Goal: Information Seeking & Learning: Learn about a topic

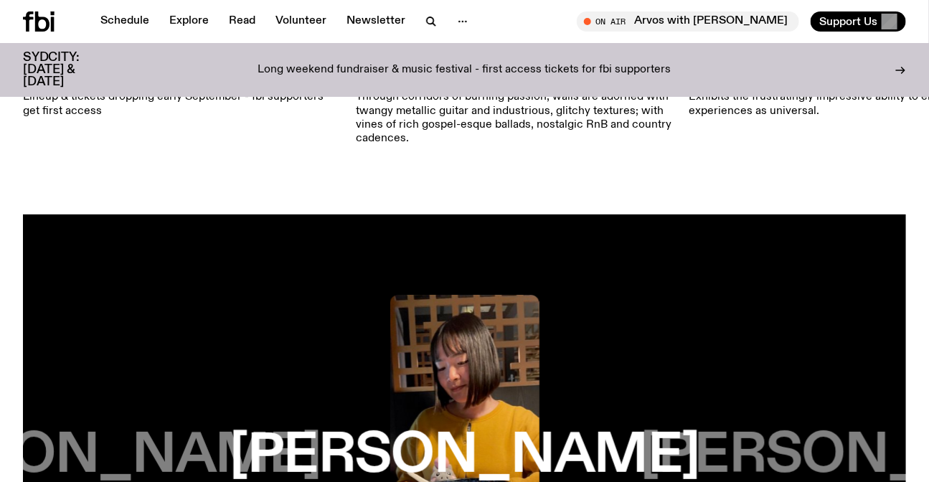
scroll to position [1683, 0]
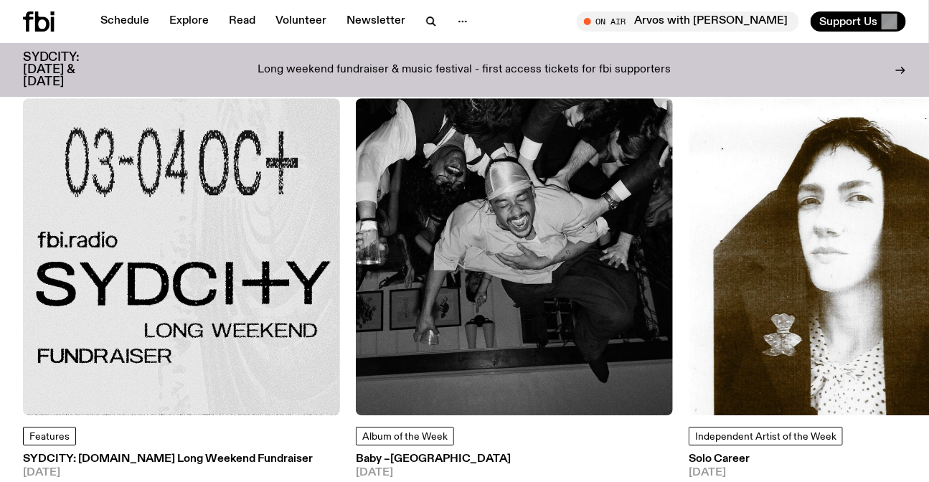
click at [143, 315] on img at bounding box center [181, 256] width 317 height 317
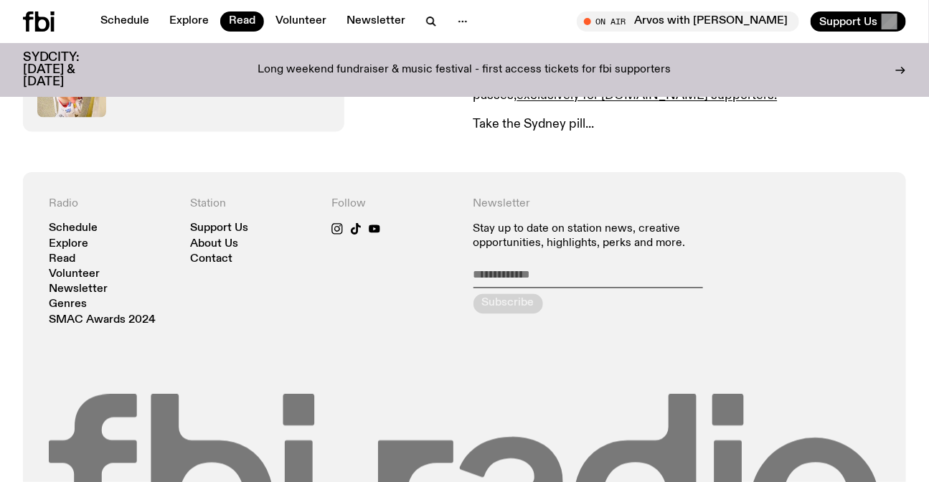
scroll to position [1094, 0]
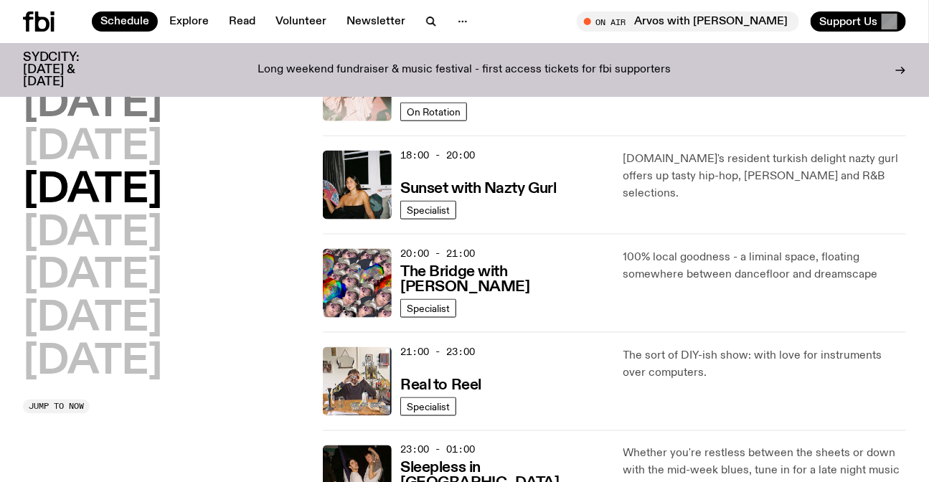
click at [102, 105] on h2 "[DATE]" at bounding box center [92, 105] width 139 height 40
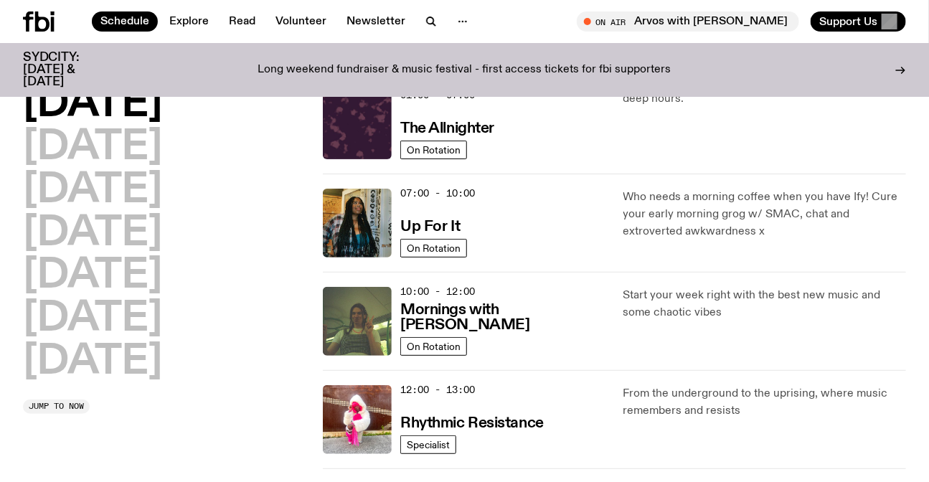
scroll to position [39, 0]
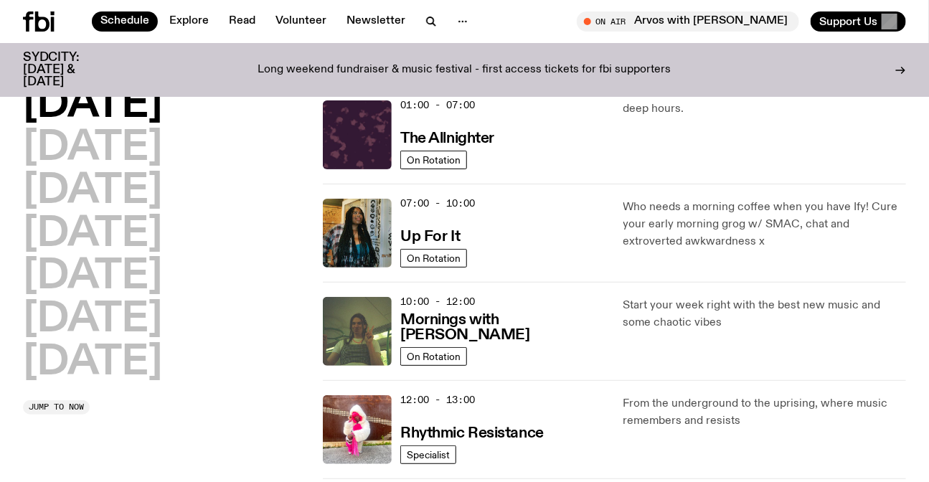
click at [30, 17] on icon at bounding box center [28, 21] width 10 height 20
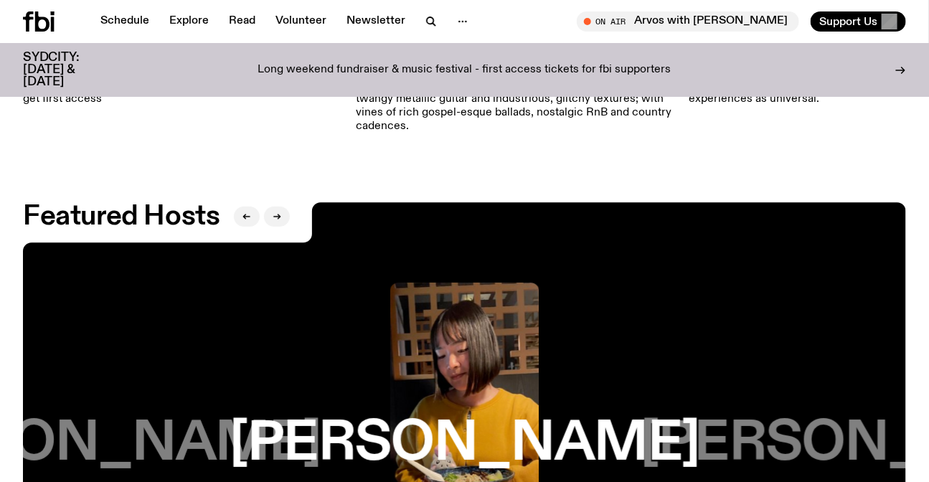
scroll to position [2608, 0]
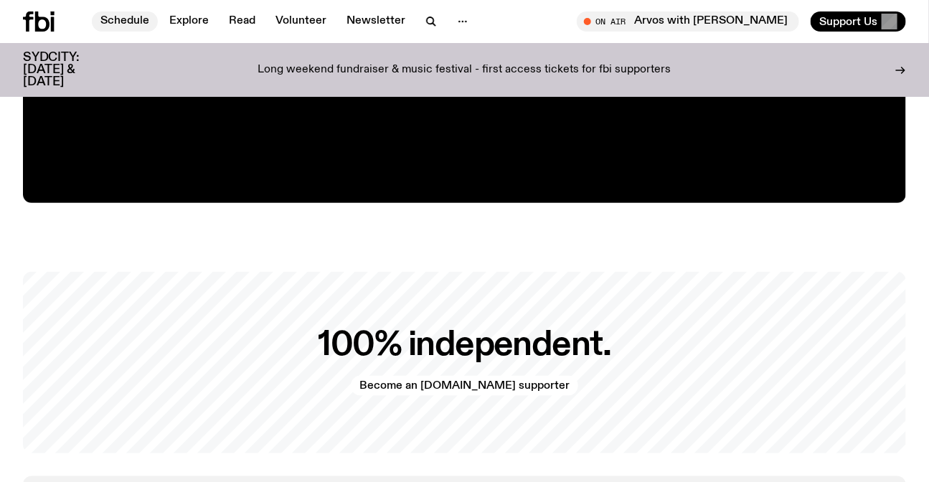
click at [140, 27] on link "Schedule" at bounding box center [125, 21] width 66 height 20
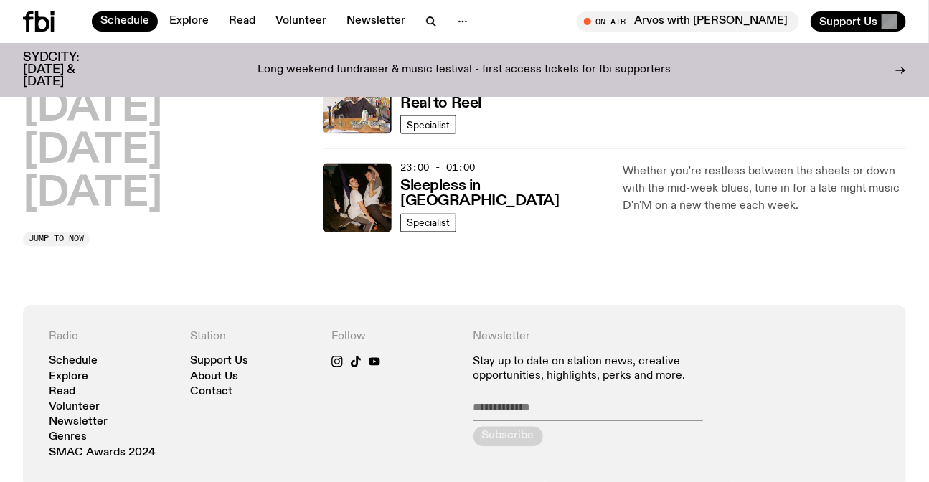
scroll to position [838, 0]
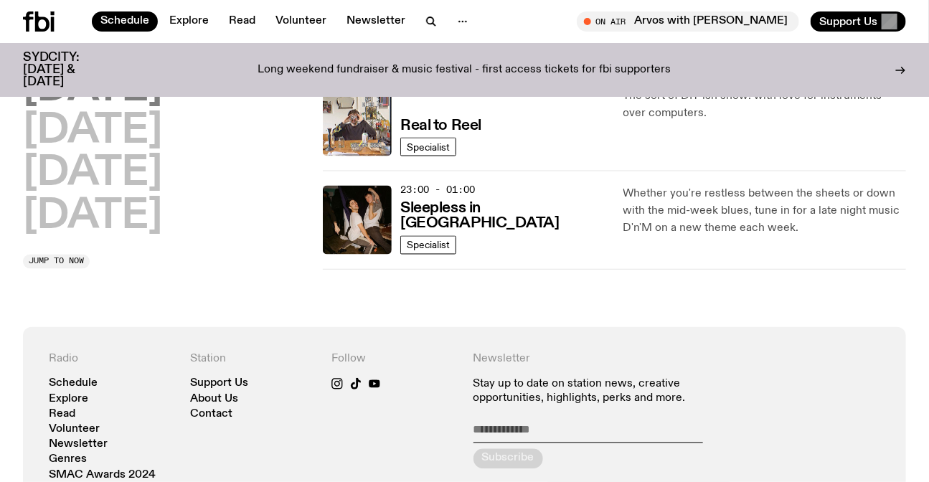
click at [135, 232] on h2 "[DATE]" at bounding box center [92, 217] width 139 height 40
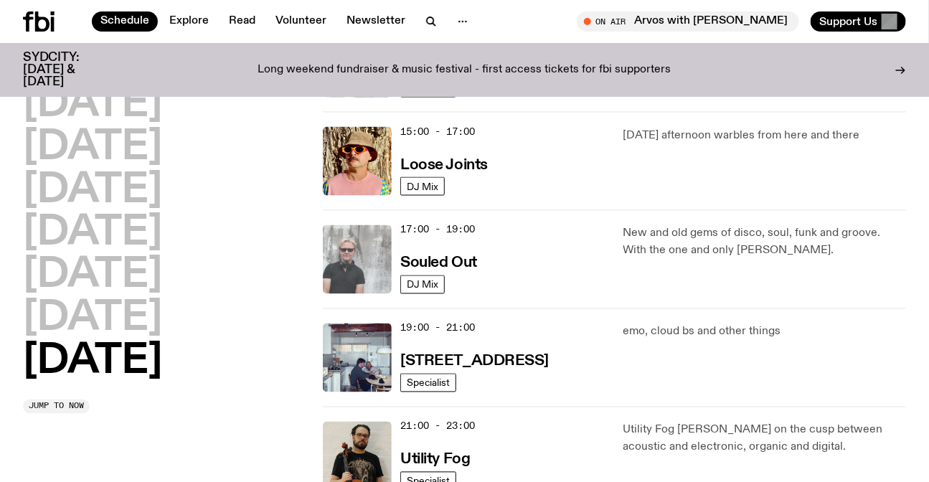
scroll to position [822, 0]
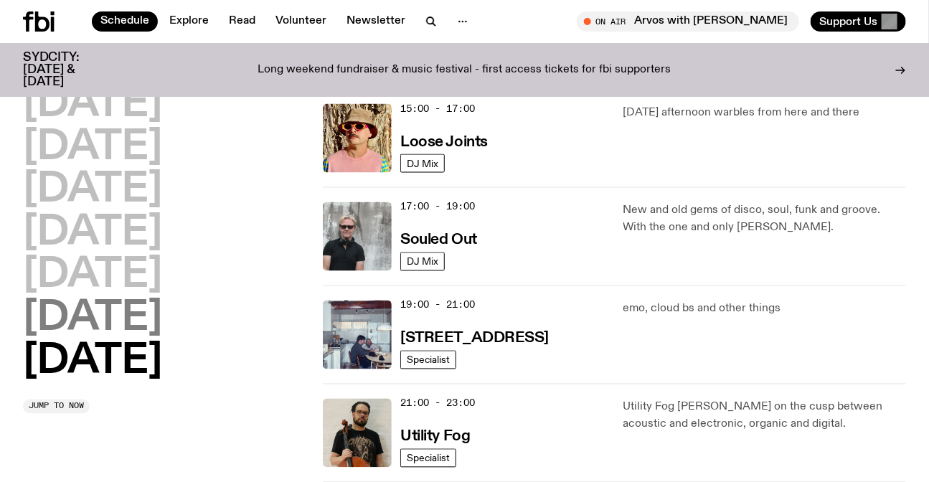
click at [157, 308] on h2 "[DATE]" at bounding box center [92, 319] width 139 height 40
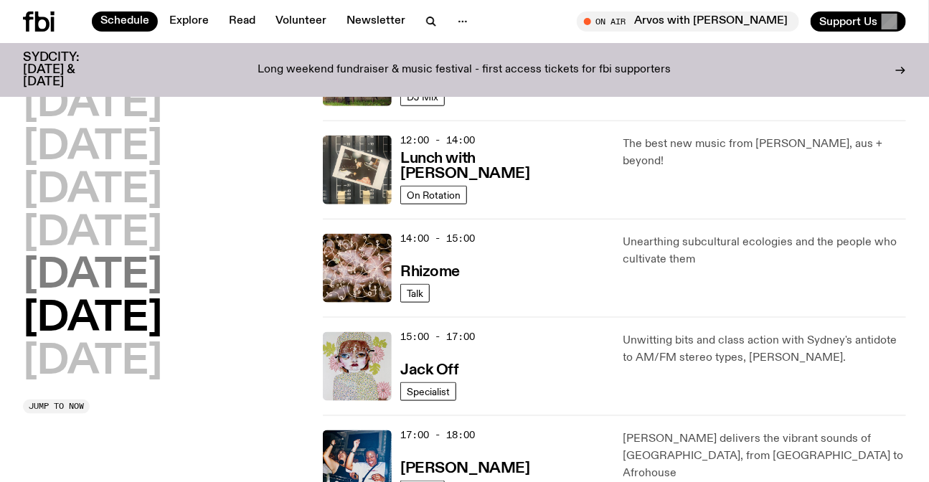
click at [102, 258] on h2 "[DATE]" at bounding box center [92, 276] width 139 height 40
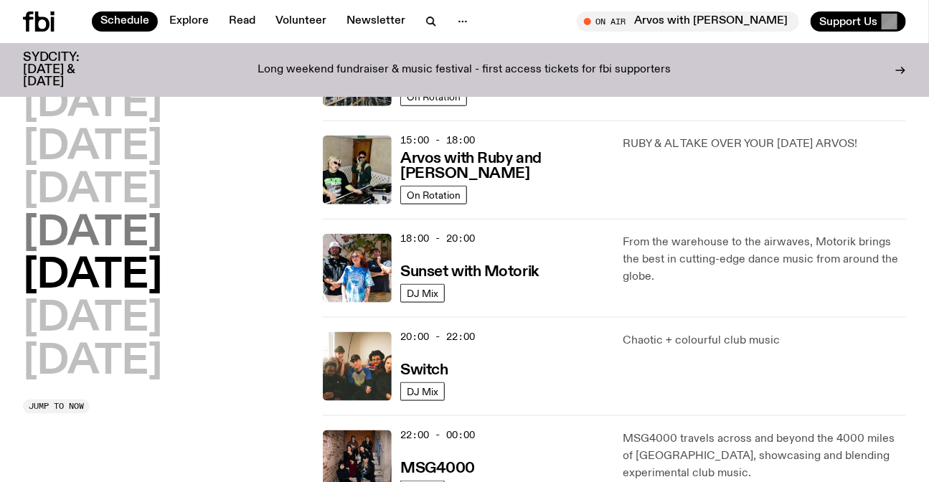
click at [162, 241] on h2 "[DATE]" at bounding box center [92, 234] width 139 height 40
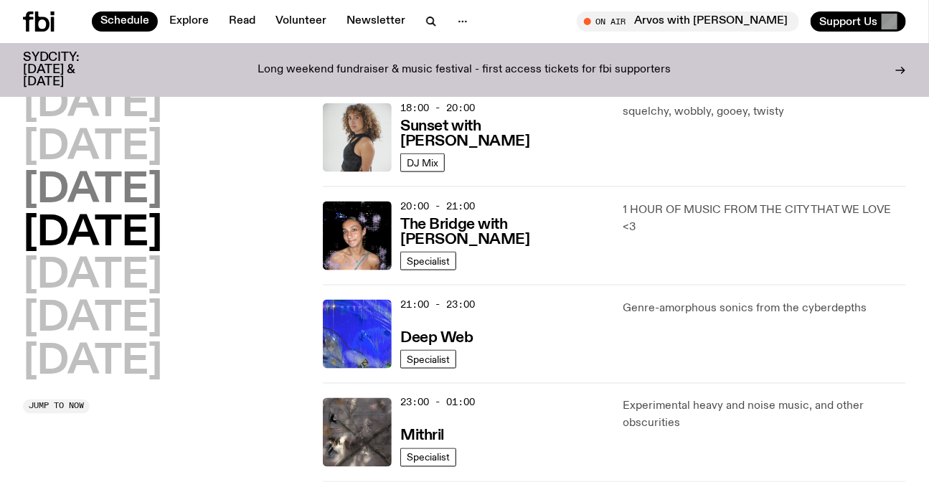
click at [129, 181] on h2 "[DATE]" at bounding box center [92, 191] width 139 height 40
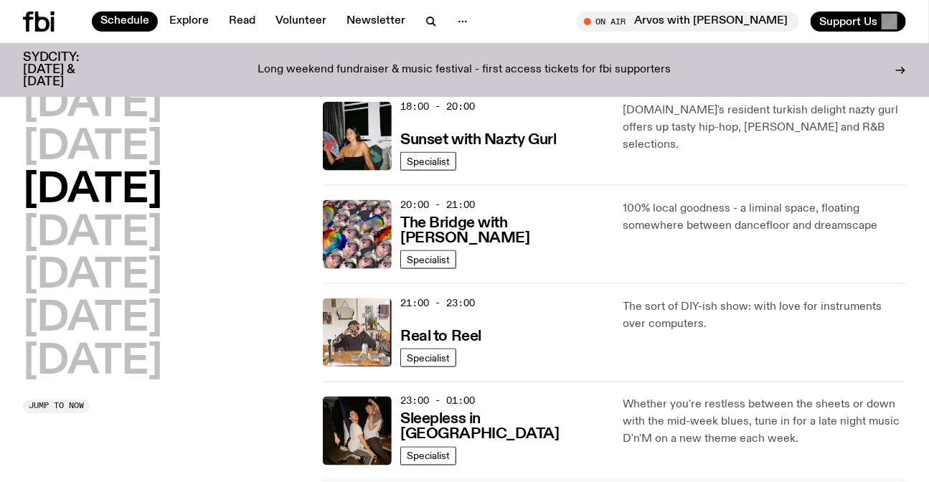
click at [155, 192] on h2 "[DATE]" at bounding box center [92, 191] width 139 height 40
click at [143, 148] on h2 "[DATE]" at bounding box center [92, 148] width 139 height 40
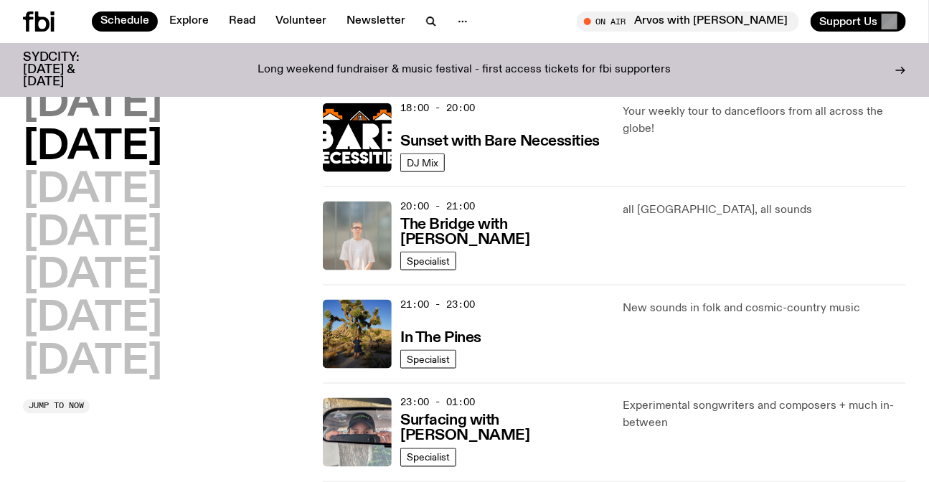
click at [82, 105] on h2 "[DATE]" at bounding box center [92, 105] width 139 height 40
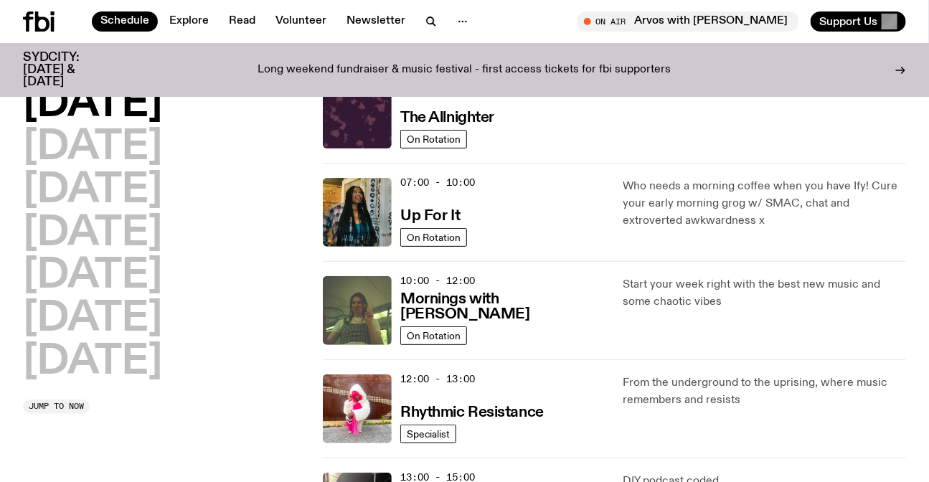
scroll to position [39, 0]
